Goal: Task Accomplishment & Management: Complete application form

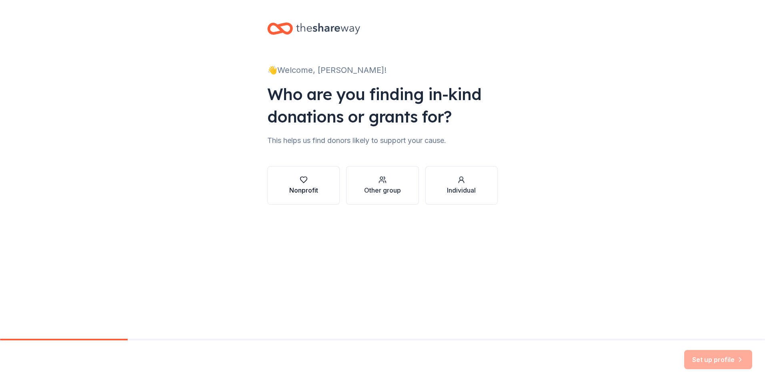
click at [312, 192] on div "Nonprofit" at bounding box center [303, 190] width 29 height 10
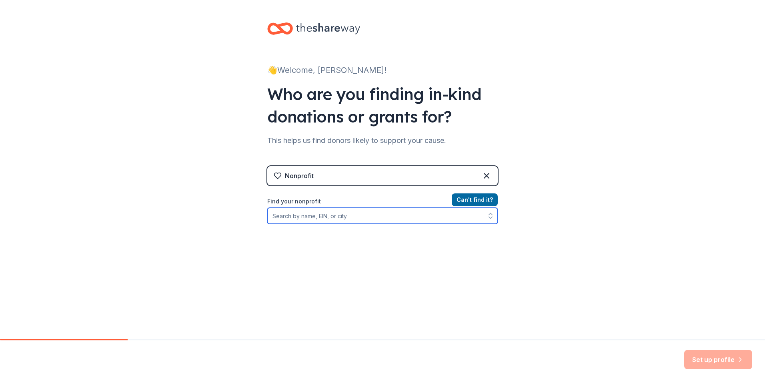
click at [296, 218] on input "Find your nonprofit" at bounding box center [382, 216] width 230 height 16
type input "[US_EMPLOYER_IDENTIFICATION_NUMBER]"
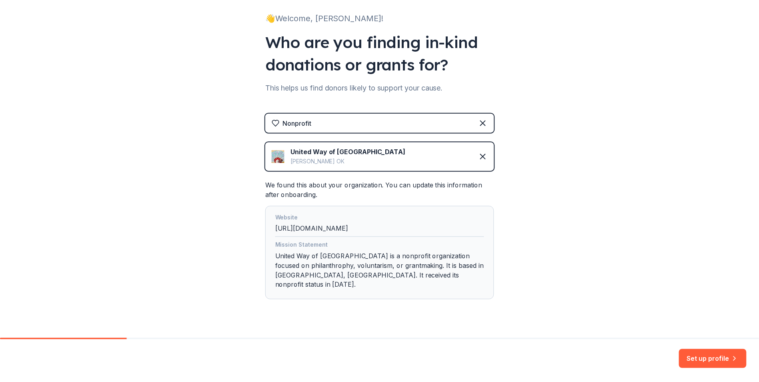
scroll to position [59, 0]
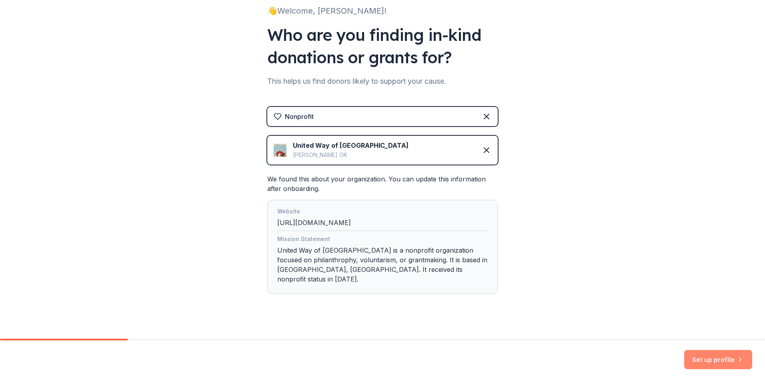
click at [713, 360] on button "Set up profile" at bounding box center [718, 359] width 68 height 19
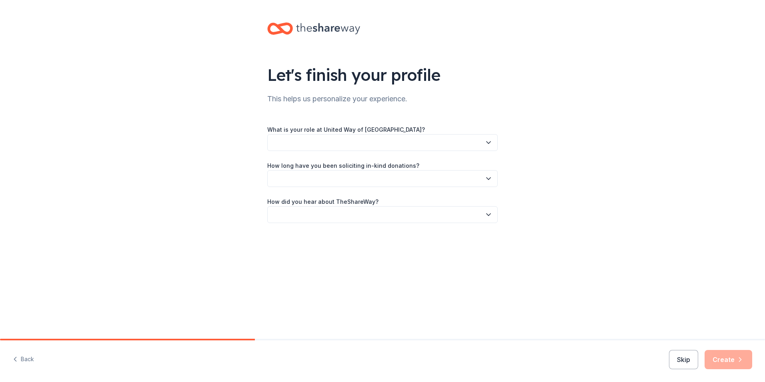
click at [484, 144] on icon "button" at bounding box center [488, 142] width 8 height 8
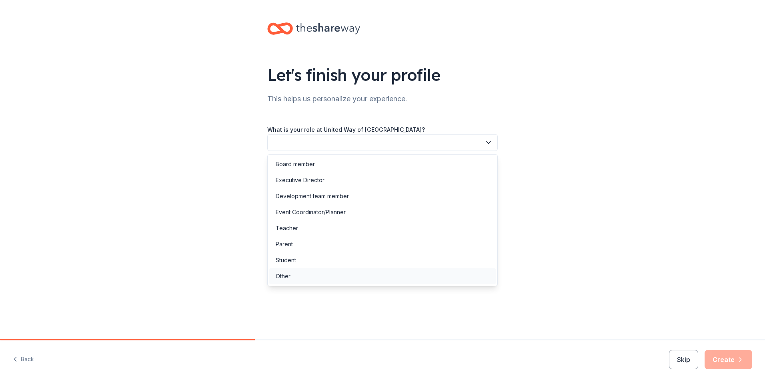
click at [288, 274] on div "Other" at bounding box center [283, 276] width 15 height 10
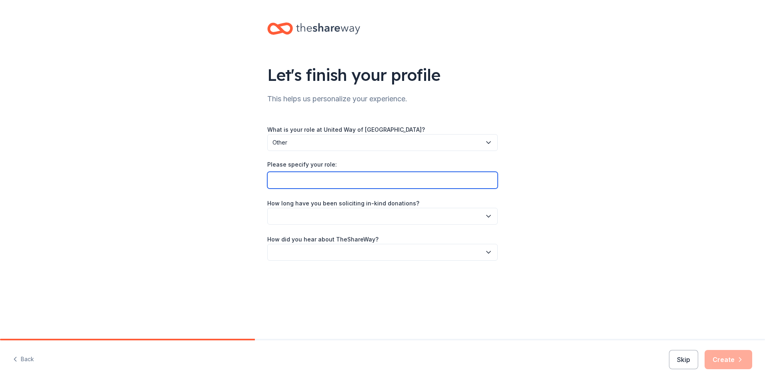
click at [292, 180] on input "Please specify your role:" at bounding box center [382, 180] width 230 height 17
type input "Administrative Assistant"
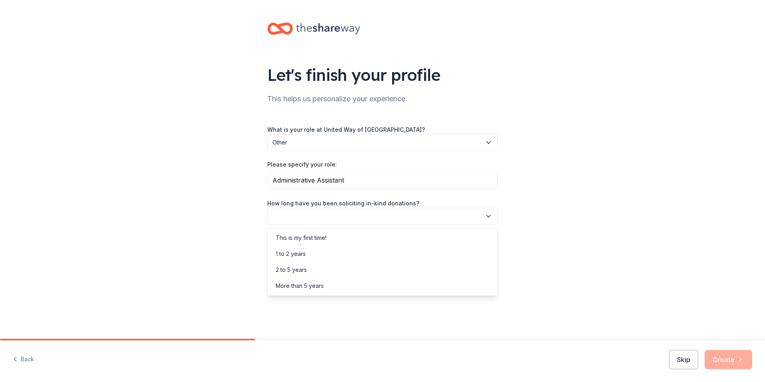
click at [486, 217] on icon "button" at bounding box center [488, 216] width 8 height 8
click at [292, 270] on div "2 to 5 years" at bounding box center [291, 270] width 31 height 10
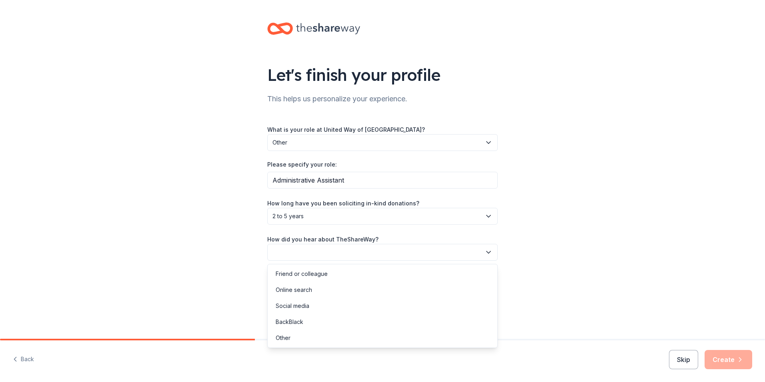
click at [294, 247] on button "button" at bounding box center [382, 252] width 230 height 17
click at [290, 289] on div "Online search" at bounding box center [294, 290] width 36 height 10
click at [720, 358] on button "Create" at bounding box center [729, 359] width 48 height 19
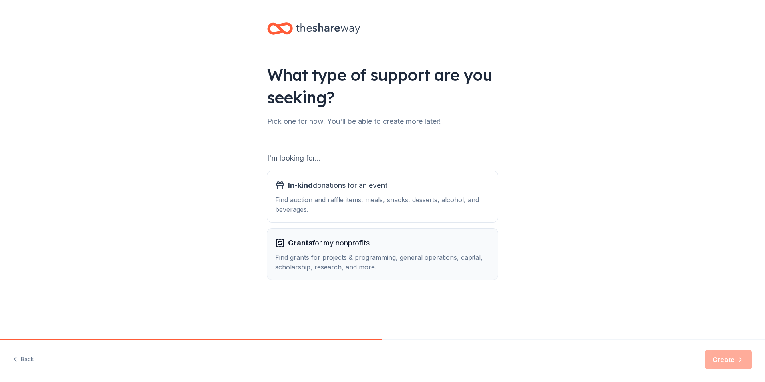
click at [314, 249] on div "Grants for my nonprofits Find grants for projects & programming, general operat…" at bounding box center [382, 253] width 214 height 35
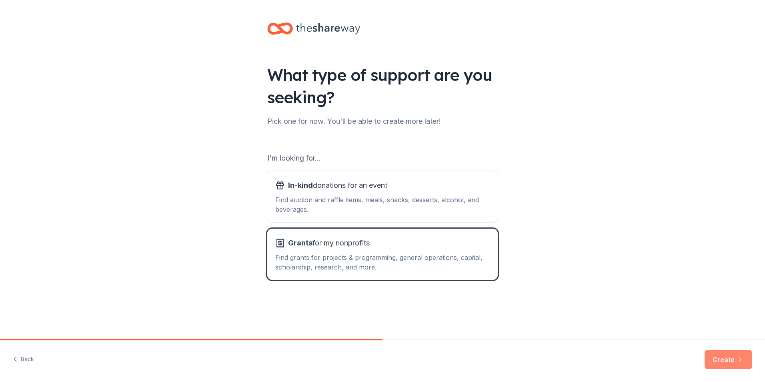
click at [726, 362] on button "Create" at bounding box center [729, 359] width 48 height 19
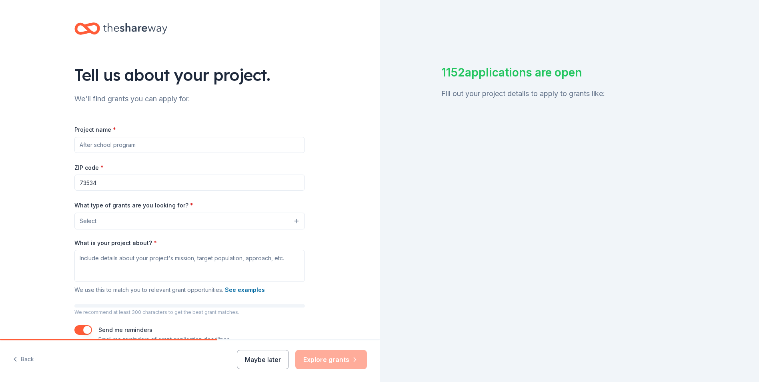
click at [214, 142] on input "Project name *" at bounding box center [189, 145] width 230 height 16
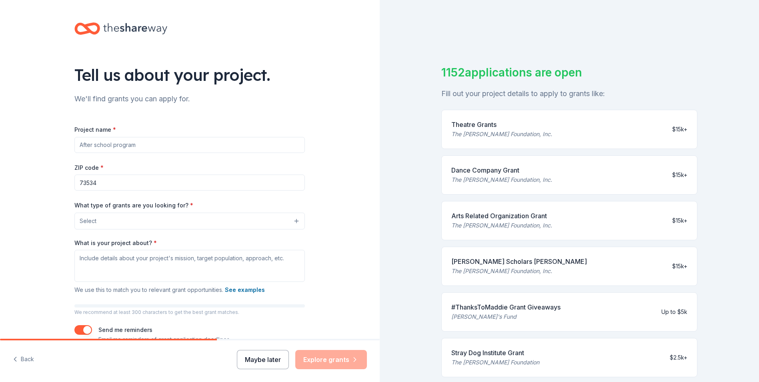
click at [266, 360] on button "Maybe later" at bounding box center [263, 359] width 52 height 19
click at [114, 148] on input "Project name *" at bounding box center [189, 145] width 230 height 16
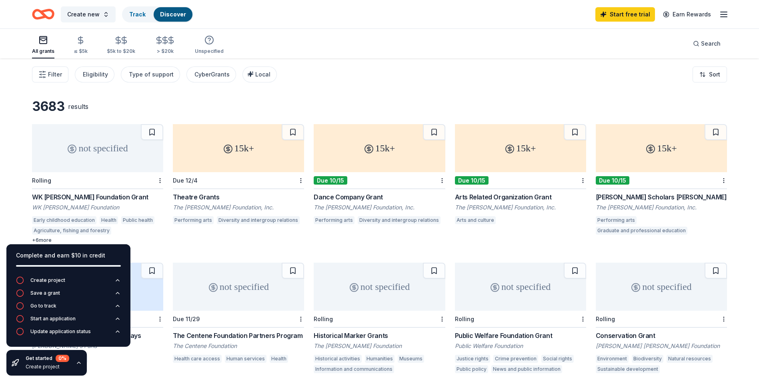
click at [518, 40] on div "All grants ≤ $5k $5k to $20k > $20k Unspecified Search" at bounding box center [379, 44] width 695 height 30
